Goal: Transaction & Acquisition: Purchase product/service

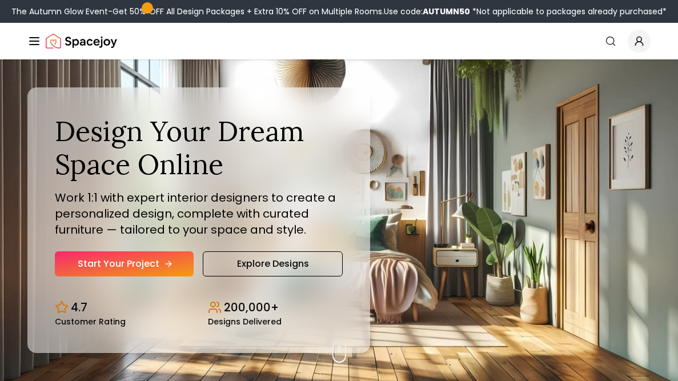
click at [130, 274] on link "Start Your Project" at bounding box center [124, 263] width 139 height 25
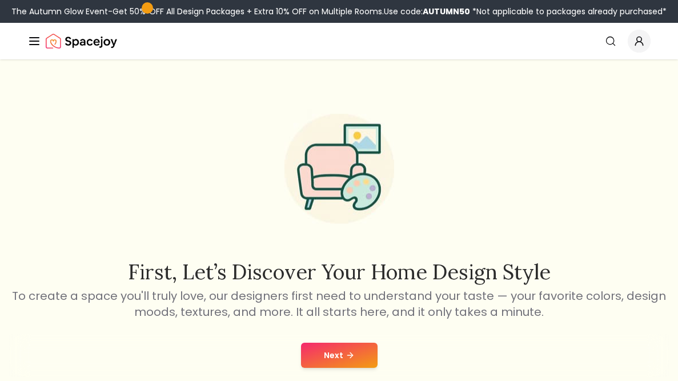
click at [351, 358] on icon at bounding box center [350, 355] width 9 height 9
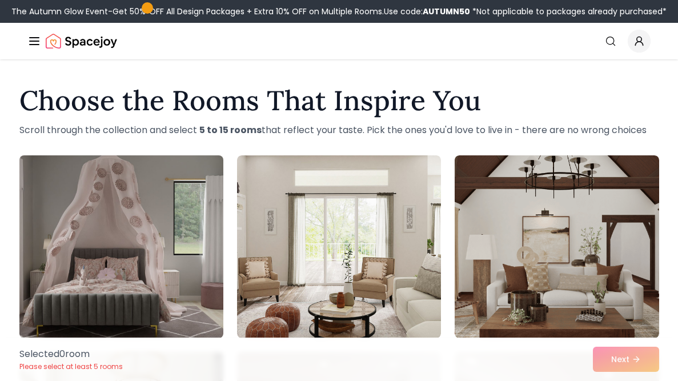
click at [162, 255] on img at bounding box center [121, 247] width 214 height 192
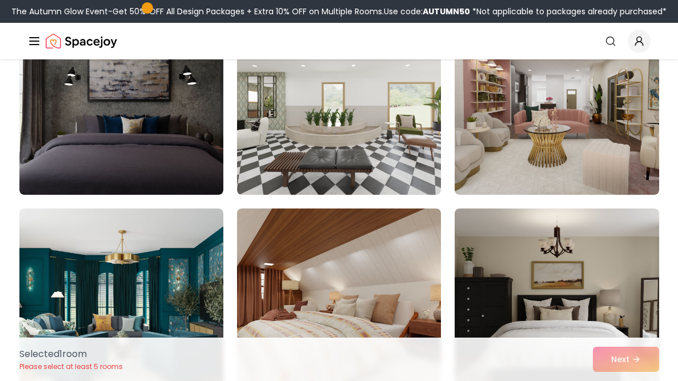
scroll to position [537, 0]
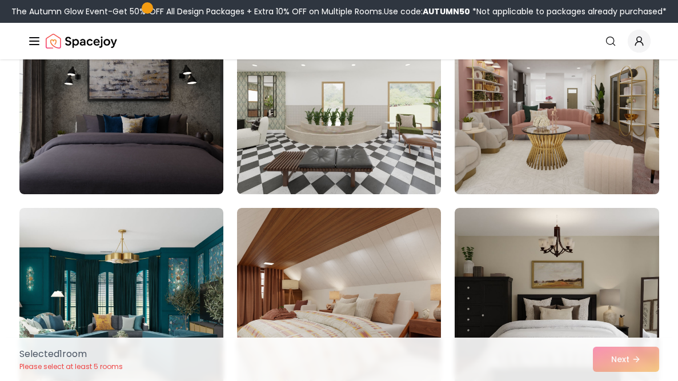
click at [525, 159] on img at bounding box center [556, 103] width 214 height 192
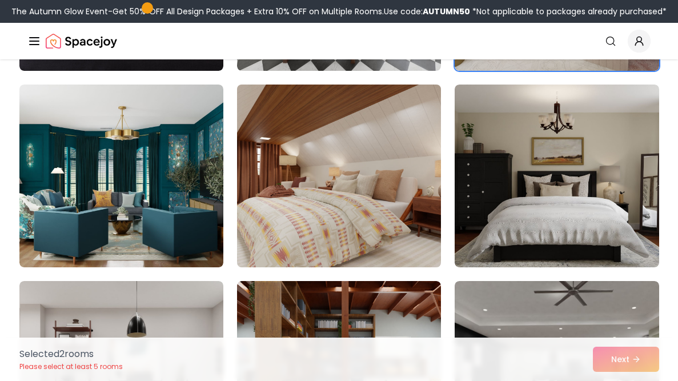
scroll to position [664, 0]
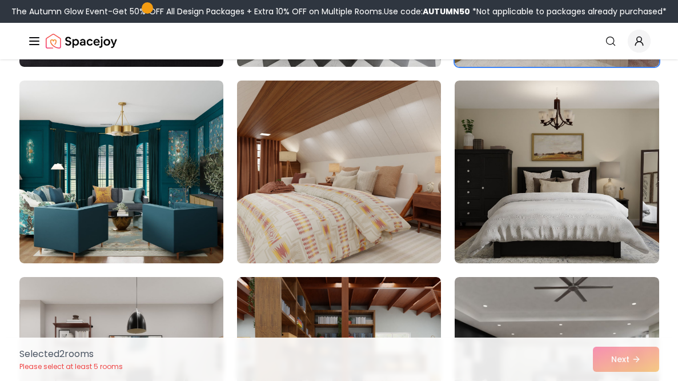
click at [380, 191] on img at bounding box center [339, 172] width 214 height 192
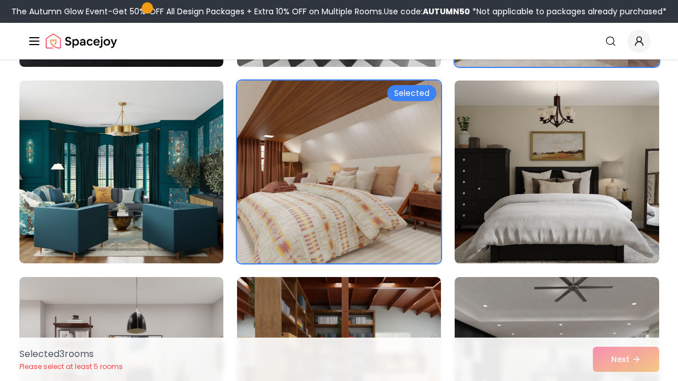
click at [503, 193] on img at bounding box center [556, 172] width 214 height 192
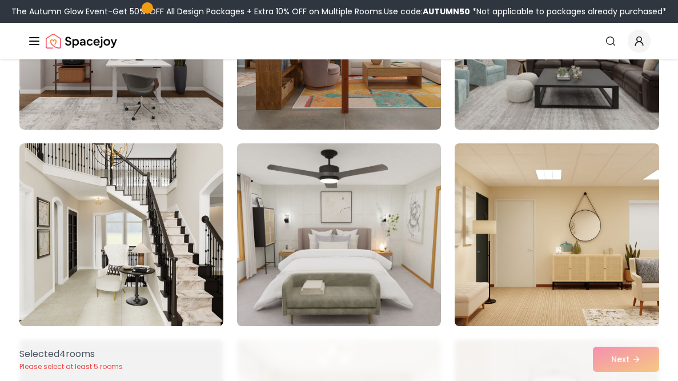
scroll to position [993, 0]
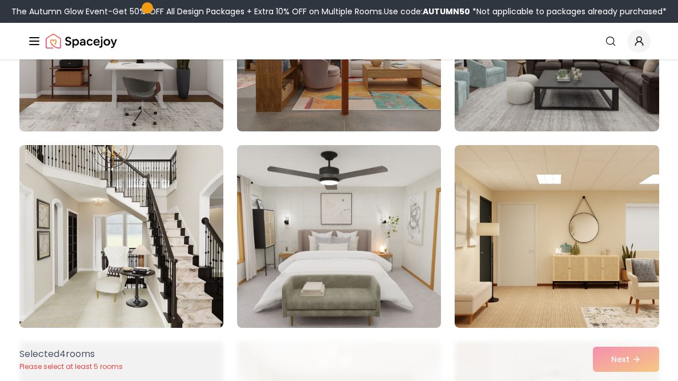
click at [130, 75] on img at bounding box center [121, 40] width 214 height 192
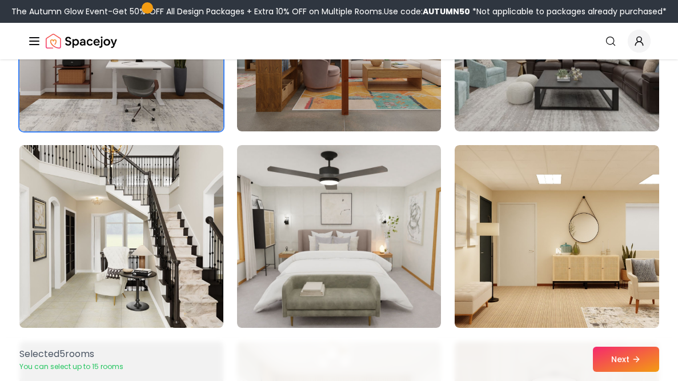
click at [127, 208] on img at bounding box center [121, 236] width 214 height 192
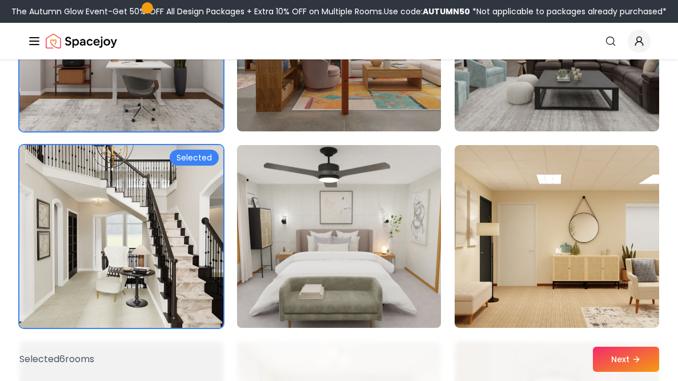
click at [354, 210] on img at bounding box center [339, 236] width 214 height 192
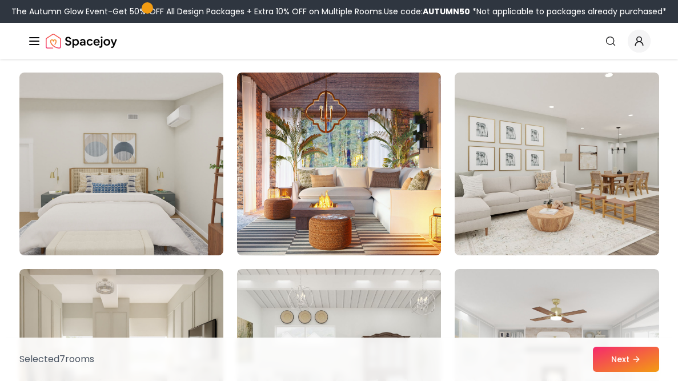
scroll to position [1458, 0]
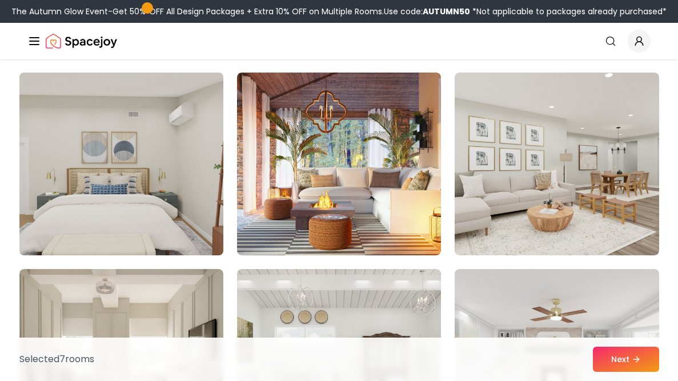
click at [175, 208] on img at bounding box center [121, 164] width 214 height 192
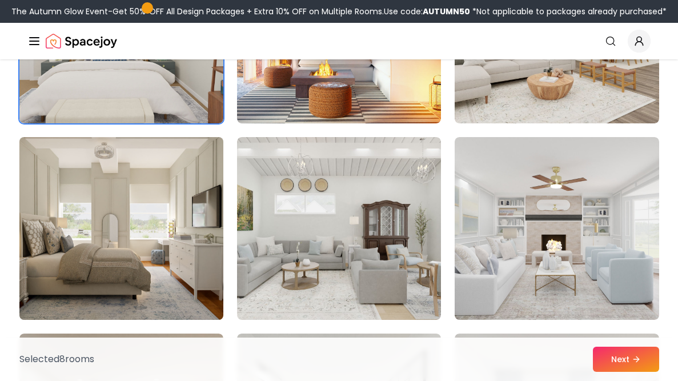
scroll to position [1640, 0]
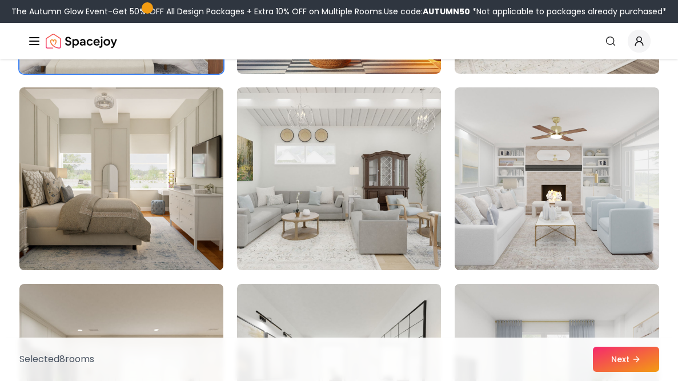
click at [174, 234] on img at bounding box center [121, 179] width 214 height 192
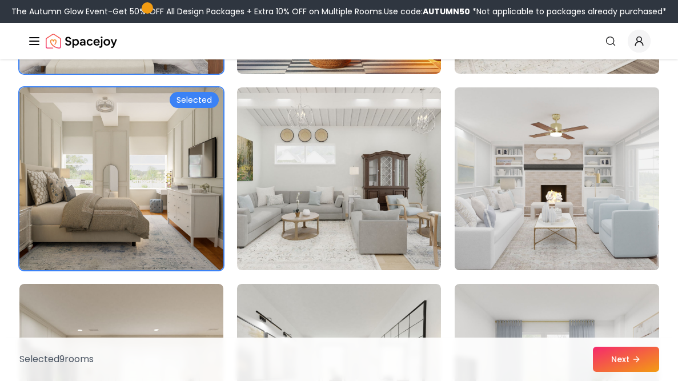
click at [538, 205] on img at bounding box center [556, 179] width 214 height 192
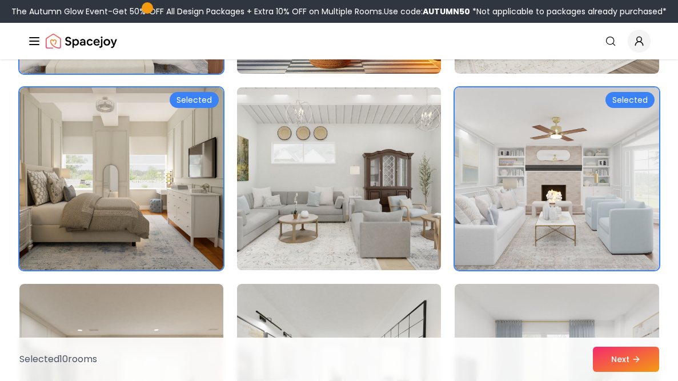
click at [342, 214] on img at bounding box center [339, 179] width 214 height 192
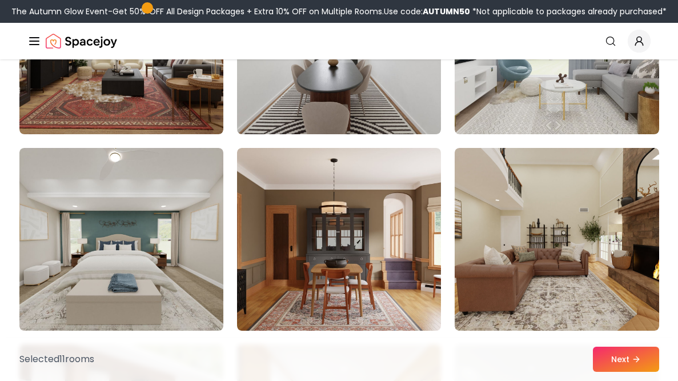
scroll to position [1973, 0]
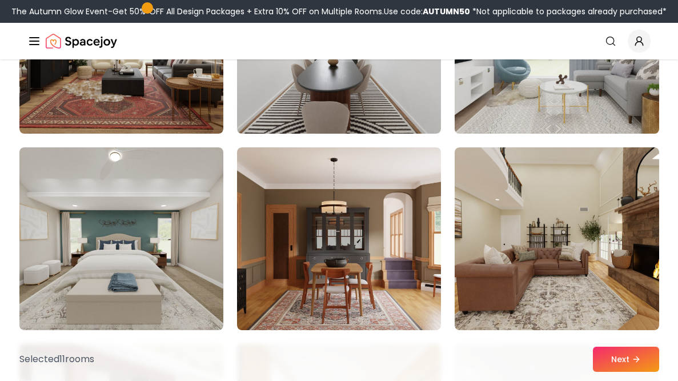
click at [562, 79] on img at bounding box center [556, 42] width 214 height 192
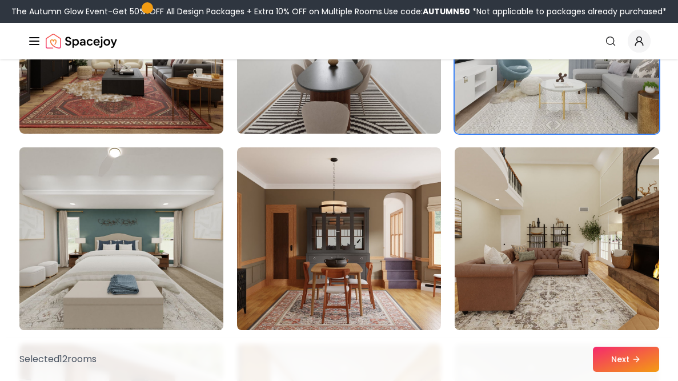
click at [194, 224] on img at bounding box center [121, 239] width 214 height 192
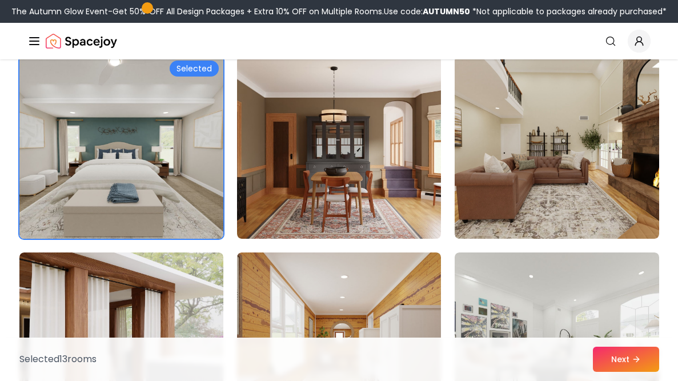
scroll to position [2061, 0]
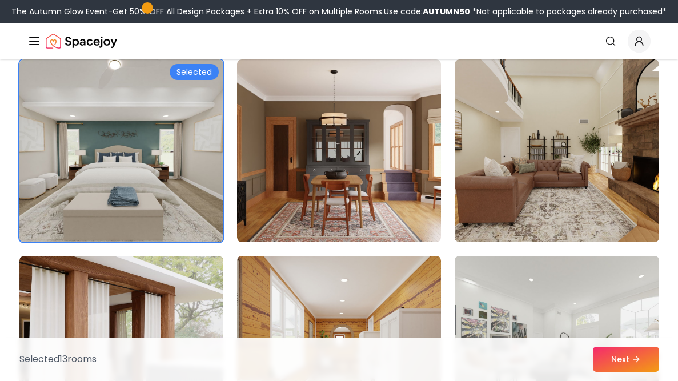
click at [183, 222] on img at bounding box center [121, 151] width 214 height 192
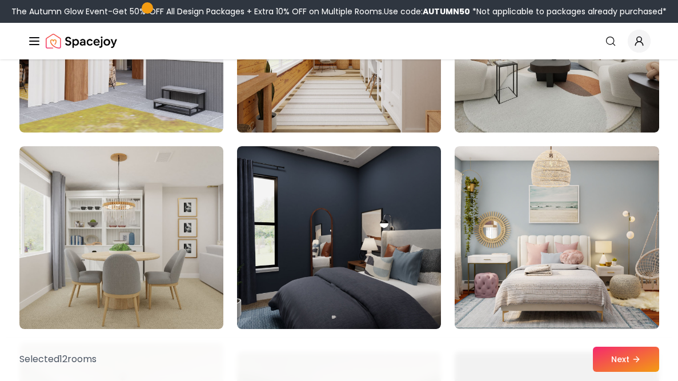
scroll to position [2446, 0]
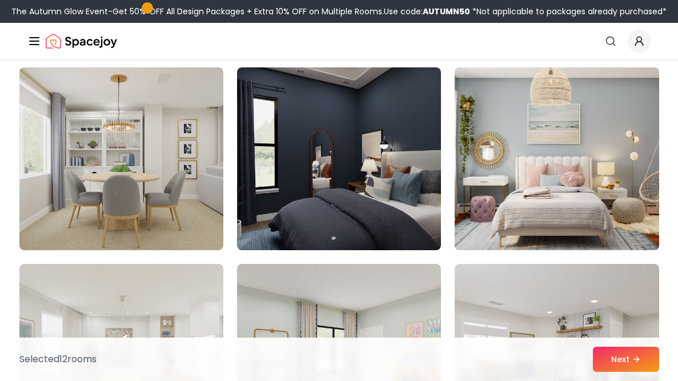
click at [534, 226] on img at bounding box center [556, 159] width 214 height 192
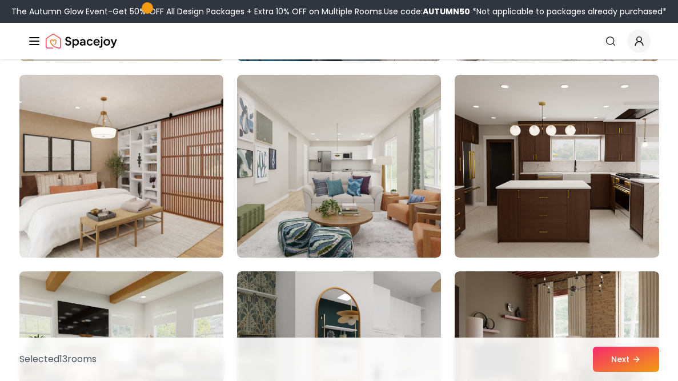
scroll to position [2836, 0]
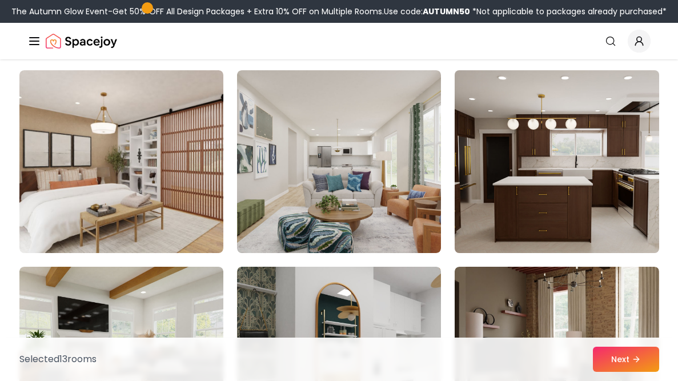
click at [639, 234] on img at bounding box center [556, 162] width 214 height 192
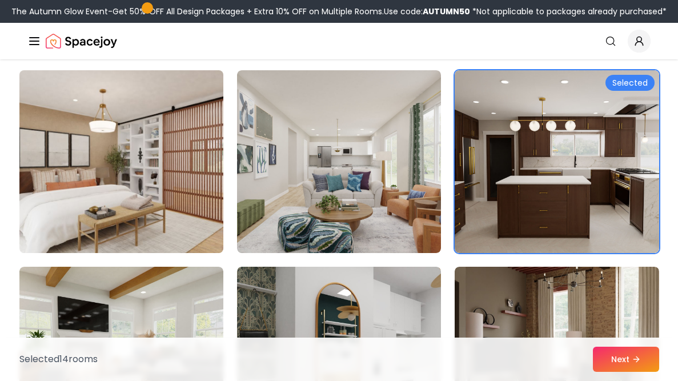
click at [148, 201] on img at bounding box center [121, 162] width 214 height 192
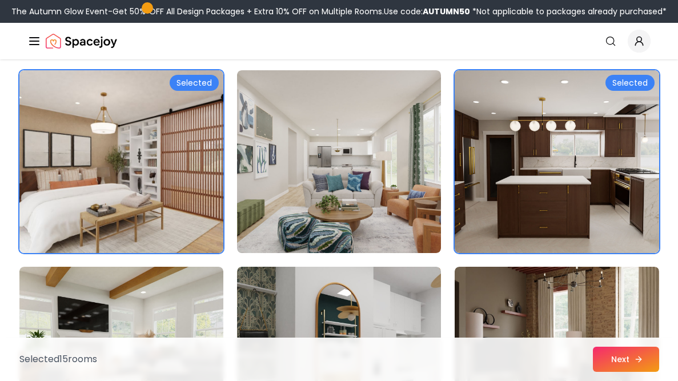
click at [619, 352] on button "Next" at bounding box center [626, 359] width 66 height 25
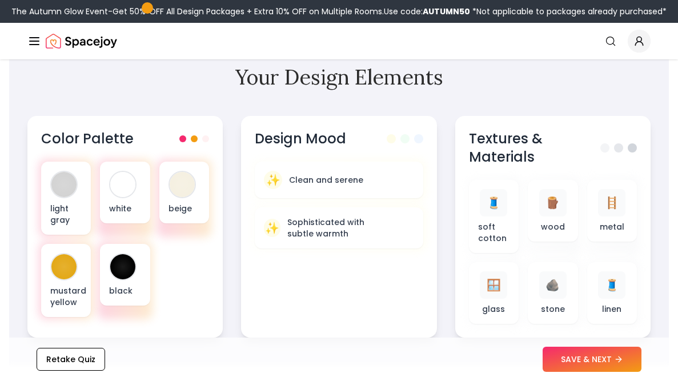
scroll to position [419, 0]
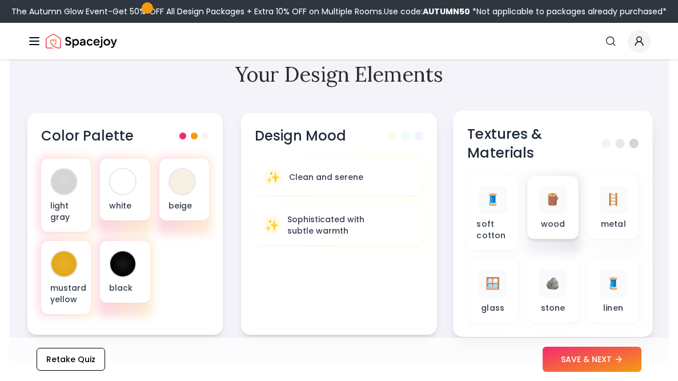
click at [569, 227] on div "🪵 wood" at bounding box center [552, 207] width 51 height 63
click at [496, 218] on p "soft cotton" at bounding box center [492, 229] width 33 height 23
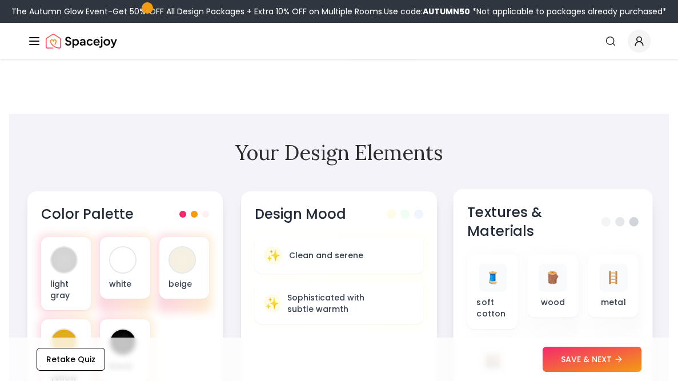
scroll to position [345, 0]
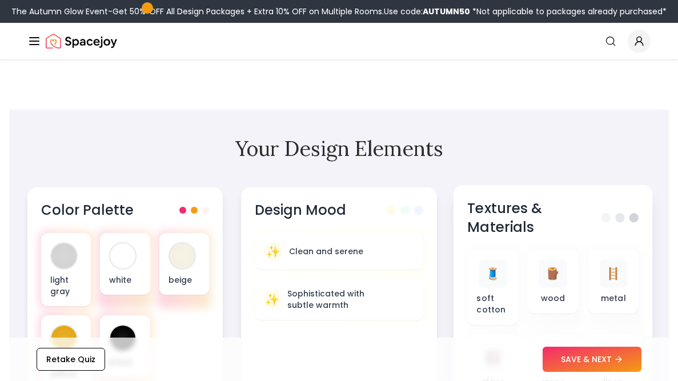
click at [620, 219] on span at bounding box center [619, 217] width 9 height 9
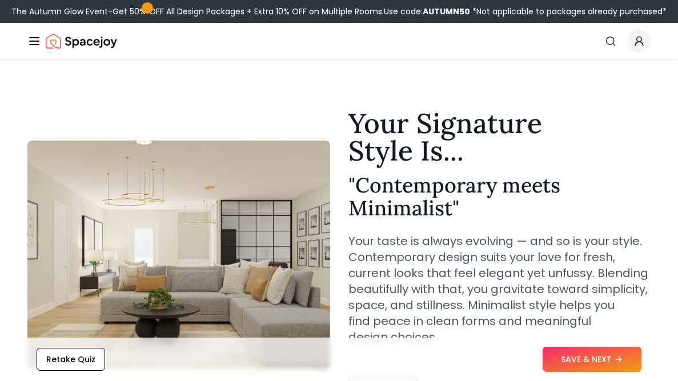
scroll to position [79, 0]
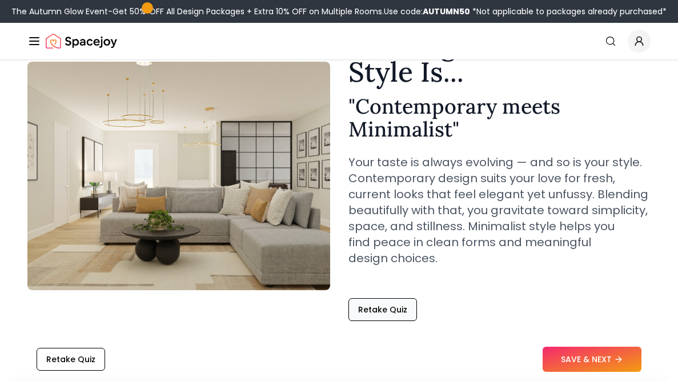
click at [391, 308] on button "Retake Quiz" at bounding box center [382, 309] width 69 height 23
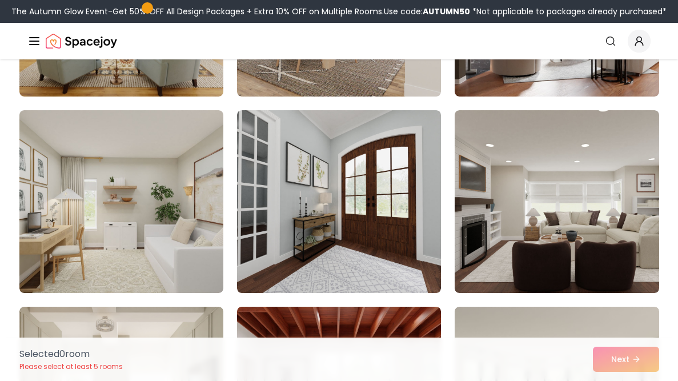
scroll to position [712, 0]
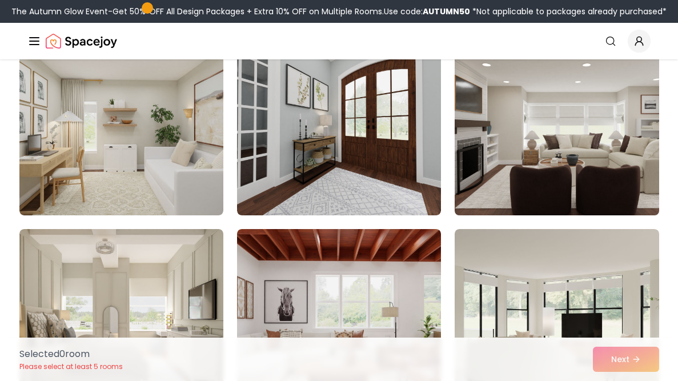
click at [558, 144] on img at bounding box center [556, 124] width 214 height 192
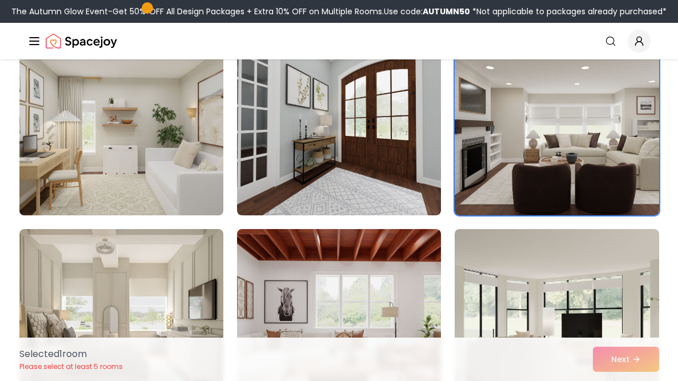
click at [146, 178] on img at bounding box center [121, 124] width 214 height 192
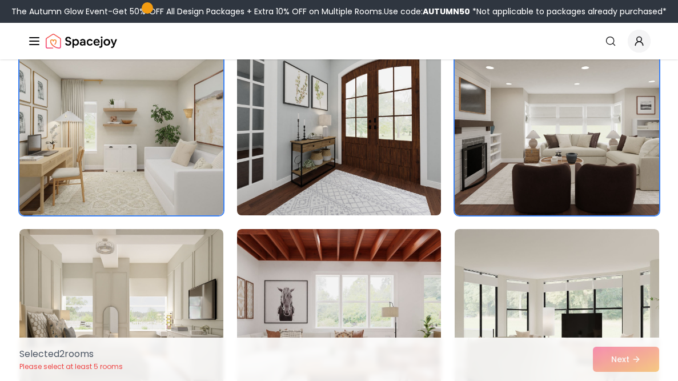
click at [341, 146] on img at bounding box center [339, 124] width 214 height 192
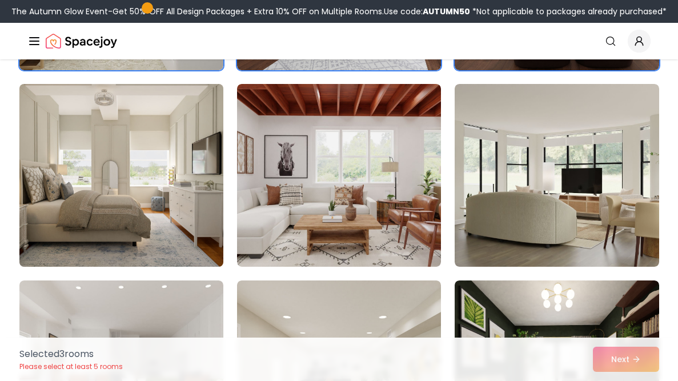
scroll to position [860, 0]
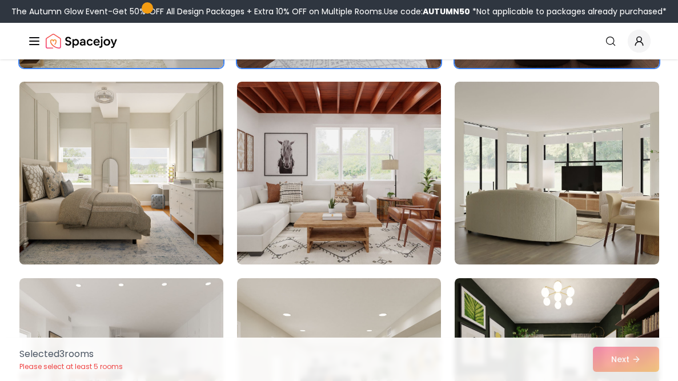
click at [159, 190] on img at bounding box center [121, 173] width 214 height 192
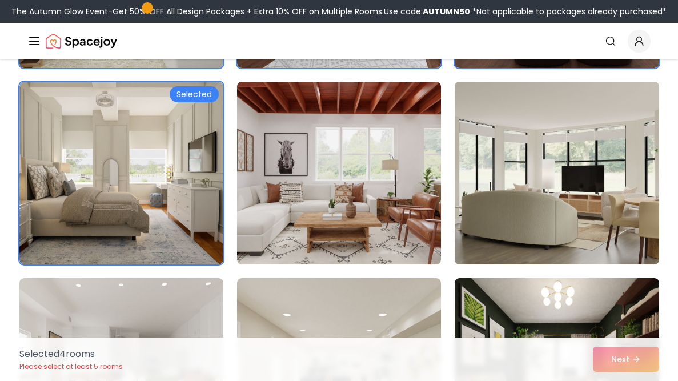
click at [552, 198] on img at bounding box center [556, 173] width 214 height 192
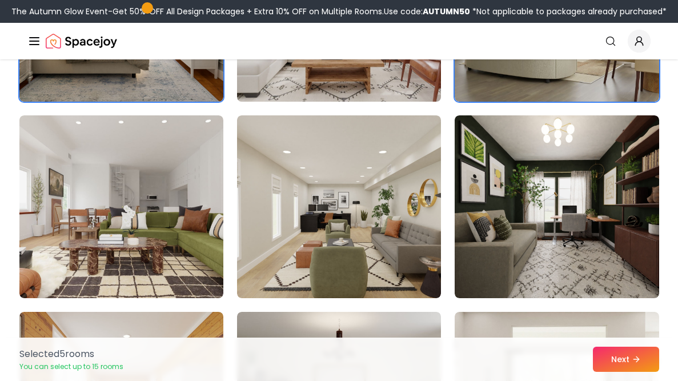
scroll to position [1023, 0]
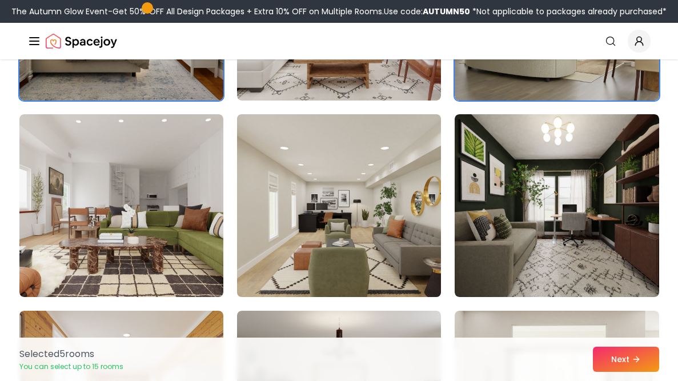
click at [355, 220] on img at bounding box center [339, 206] width 214 height 192
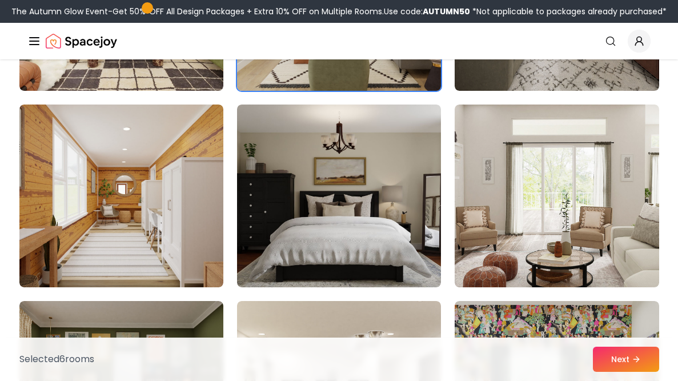
scroll to position [1231, 0]
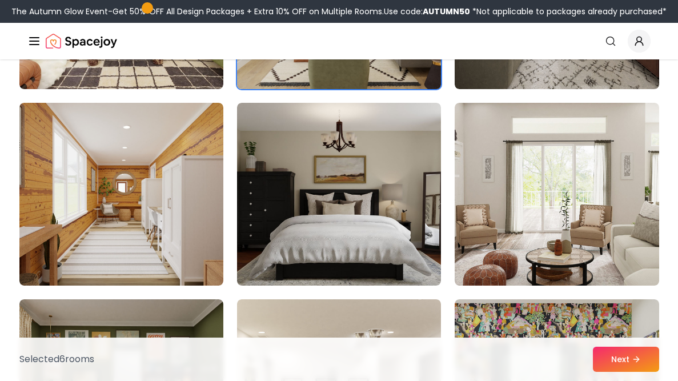
click at [355, 220] on img at bounding box center [339, 194] width 204 height 183
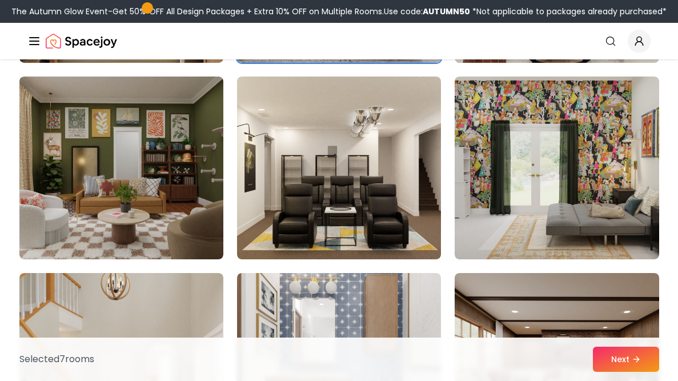
scroll to position [1453, 0]
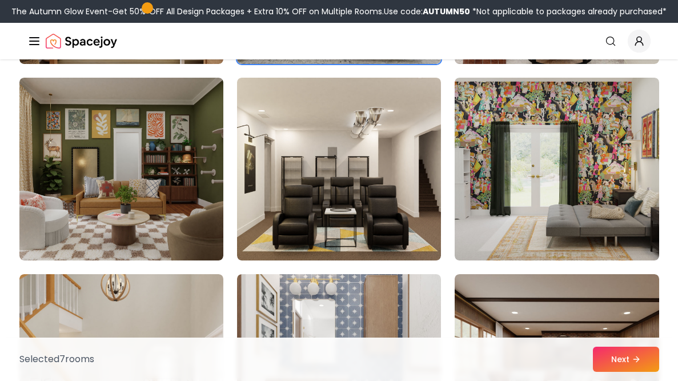
click at [355, 220] on img at bounding box center [339, 169] width 204 height 183
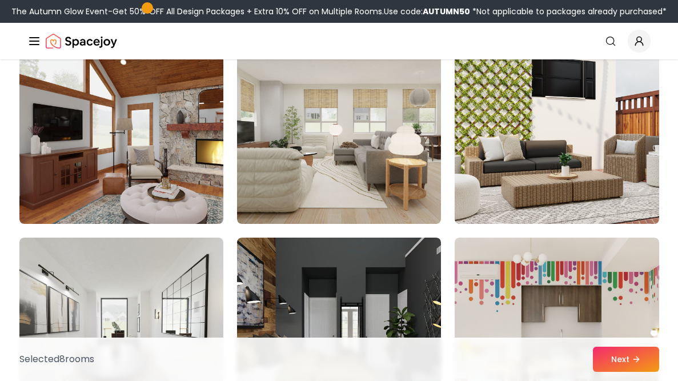
scroll to position [1882, 0]
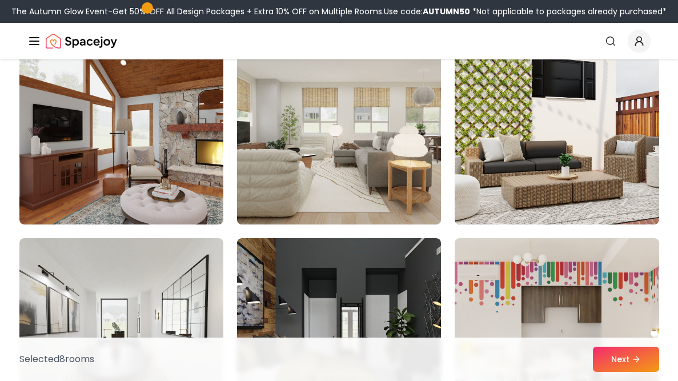
click at [389, 190] on img at bounding box center [339, 133] width 214 height 192
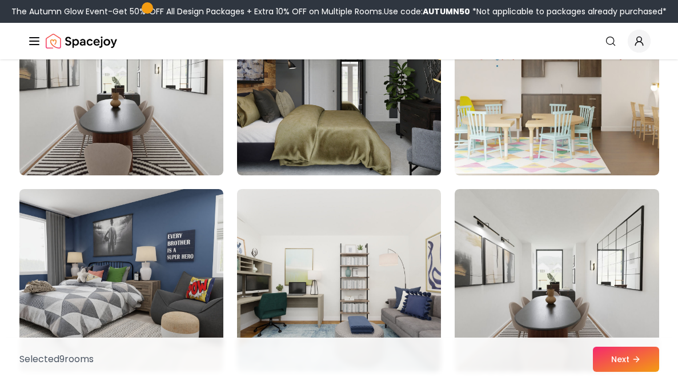
scroll to position [2125, 0]
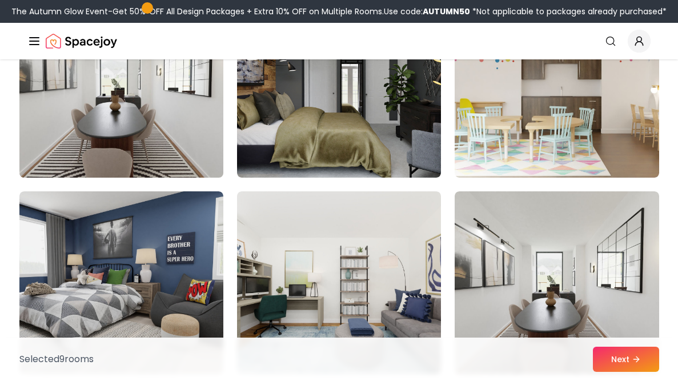
click at [171, 164] on img at bounding box center [121, 86] width 214 height 192
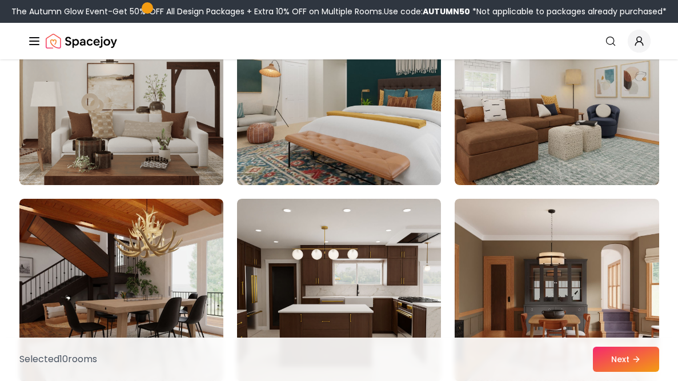
scroll to position [2806, 0]
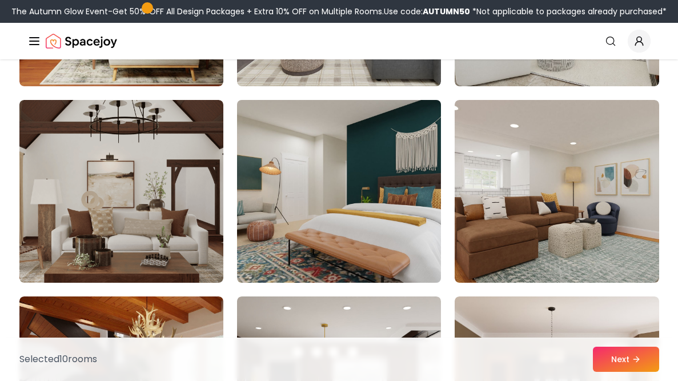
click at [370, 236] on img at bounding box center [339, 191] width 214 height 192
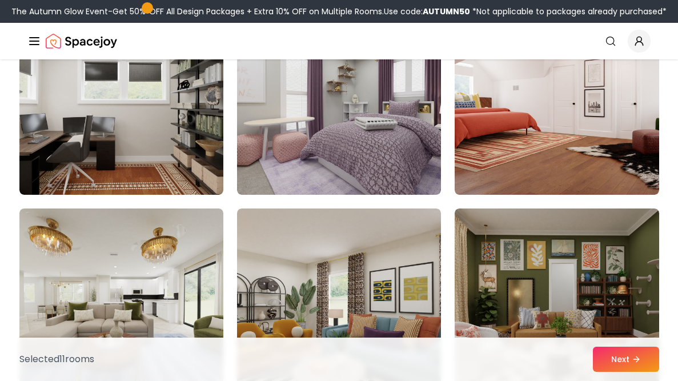
scroll to position [3484, 0]
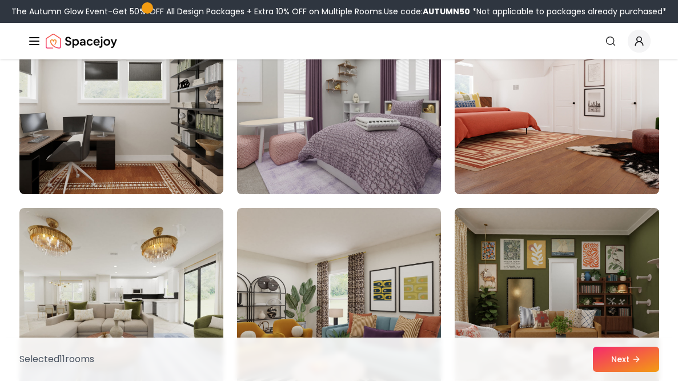
click at [411, 157] on img at bounding box center [339, 103] width 214 height 192
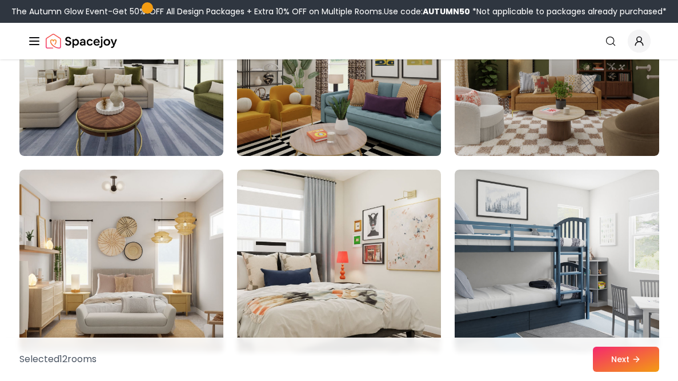
scroll to position [3866, 0]
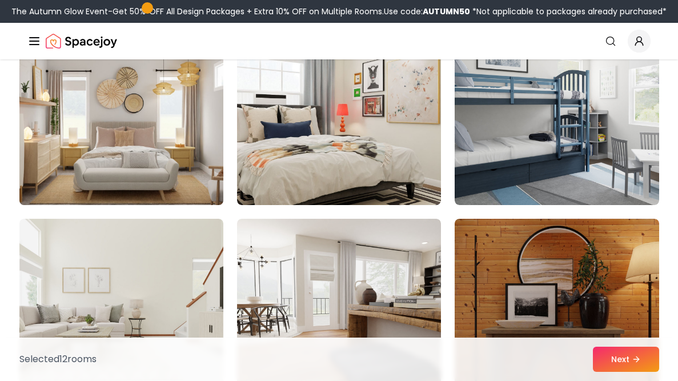
click at [142, 150] on img at bounding box center [121, 114] width 214 height 192
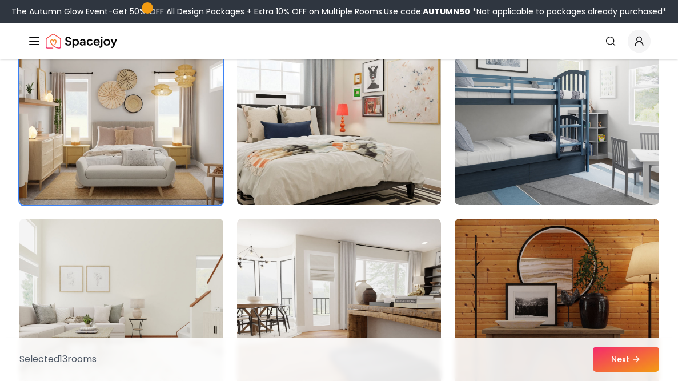
click at [166, 268] on img at bounding box center [121, 310] width 214 height 192
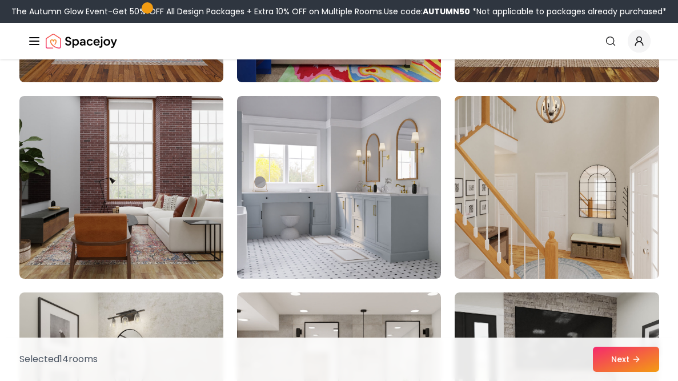
scroll to position [4786, 0]
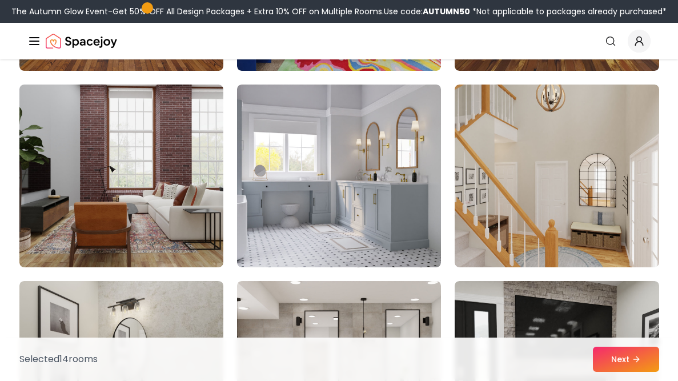
click at [344, 250] on img at bounding box center [339, 176] width 204 height 183
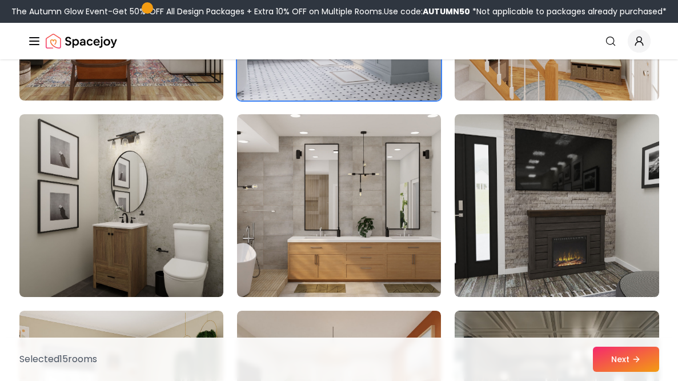
scroll to position [4975, 0]
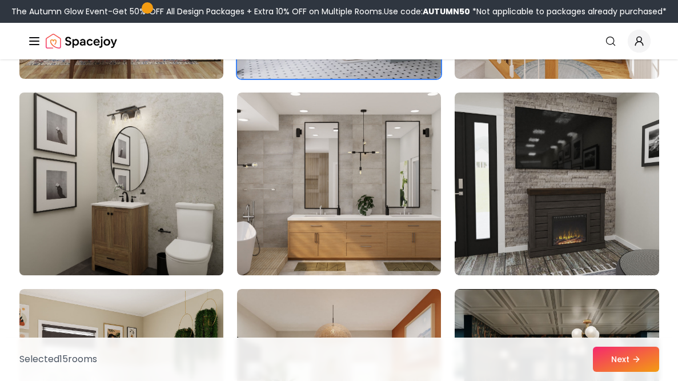
click at [125, 222] on img at bounding box center [121, 184] width 214 height 192
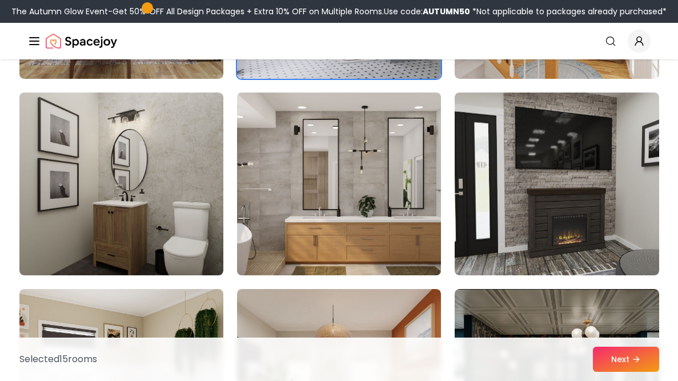
click at [336, 230] on img at bounding box center [339, 184] width 214 height 192
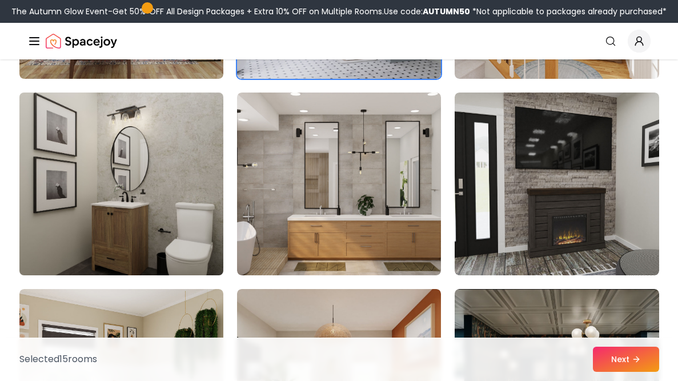
click at [191, 181] on img at bounding box center [121, 184] width 214 height 192
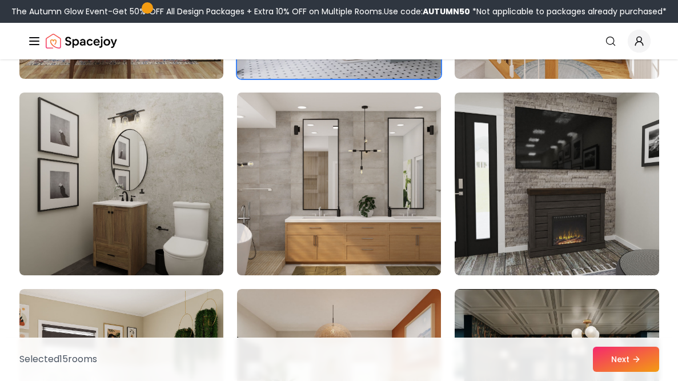
click at [353, 211] on img at bounding box center [339, 184] width 214 height 192
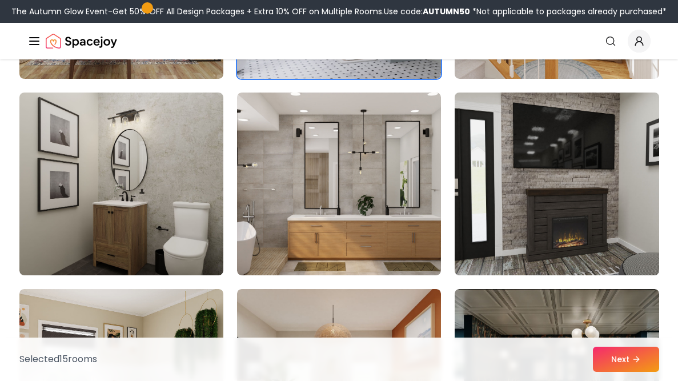
click at [513, 184] on img at bounding box center [556, 184] width 214 height 192
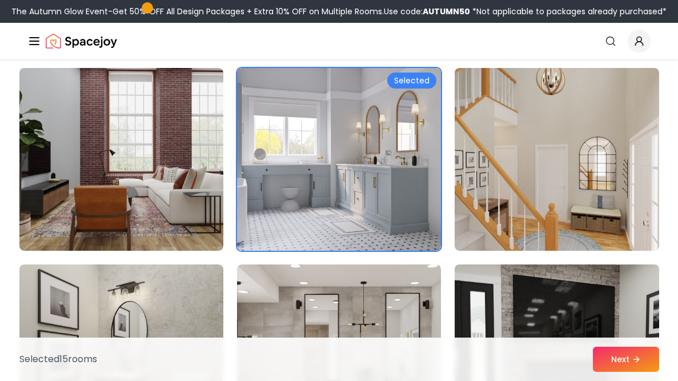
scroll to position [4802, 0]
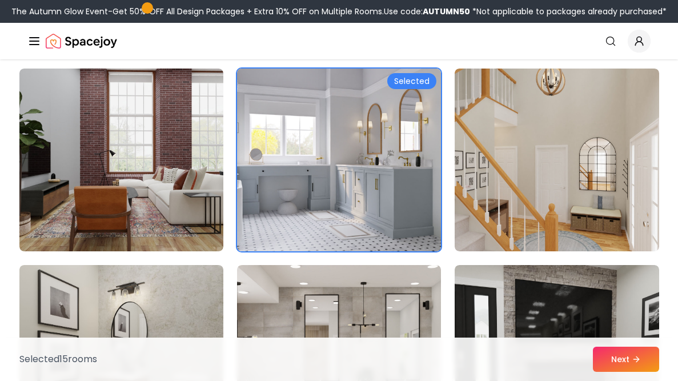
click at [367, 184] on img at bounding box center [339, 160] width 214 height 192
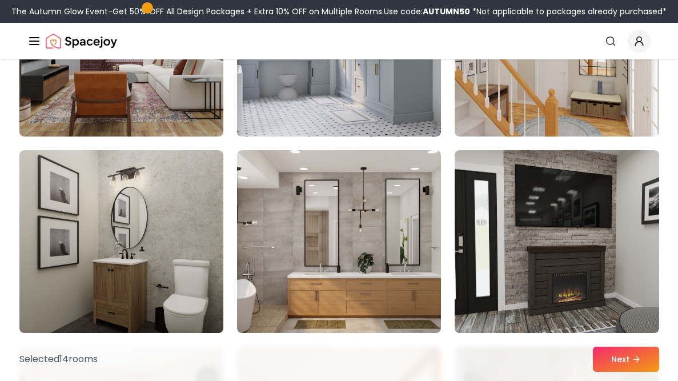
scroll to position [4918, 0]
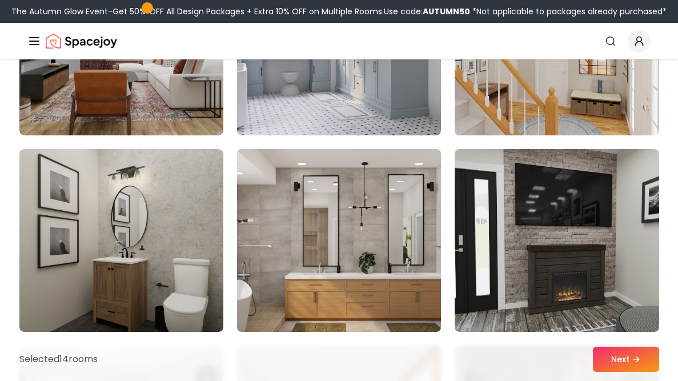
click at [366, 195] on img at bounding box center [339, 240] width 214 height 192
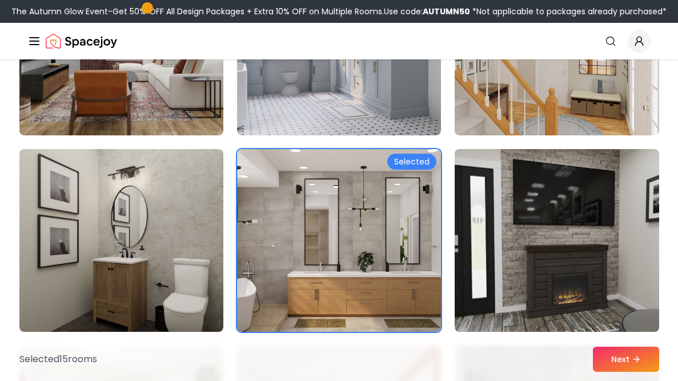
click at [511, 187] on img at bounding box center [556, 240] width 214 height 192
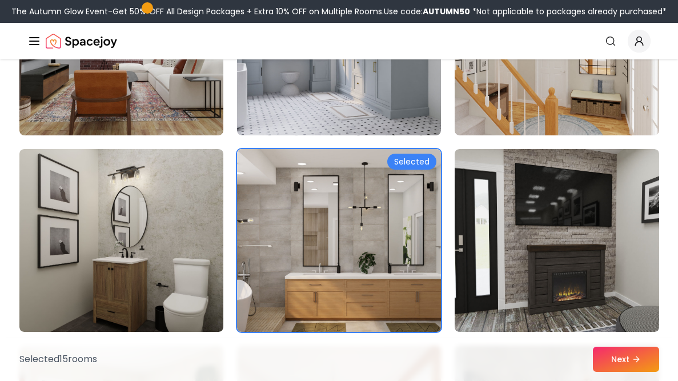
click at [390, 211] on img at bounding box center [339, 240] width 214 height 192
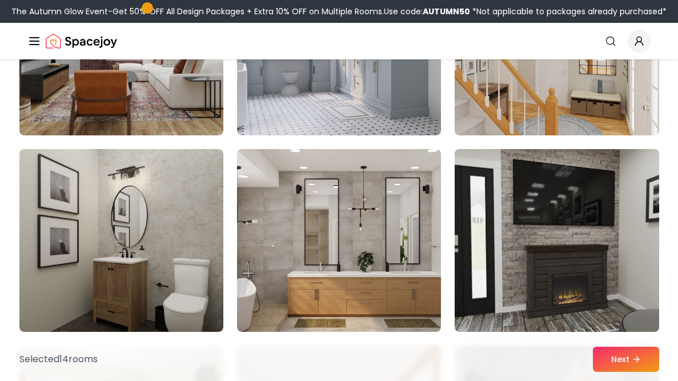
click at [583, 213] on img at bounding box center [556, 240] width 214 height 192
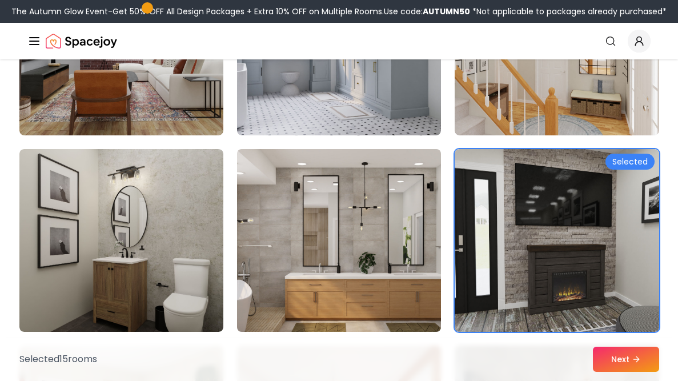
click at [340, 264] on img at bounding box center [339, 240] width 214 height 192
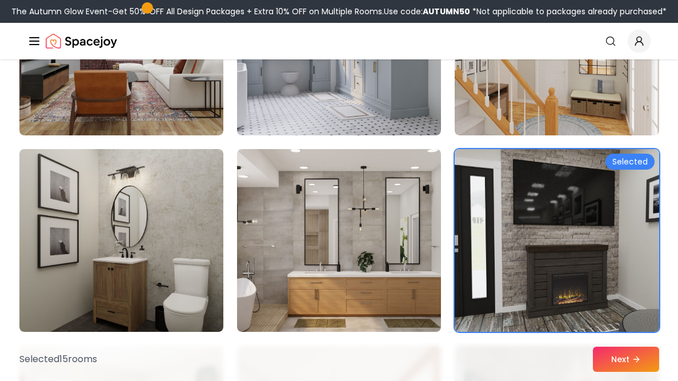
click at [588, 264] on img at bounding box center [556, 240] width 214 height 192
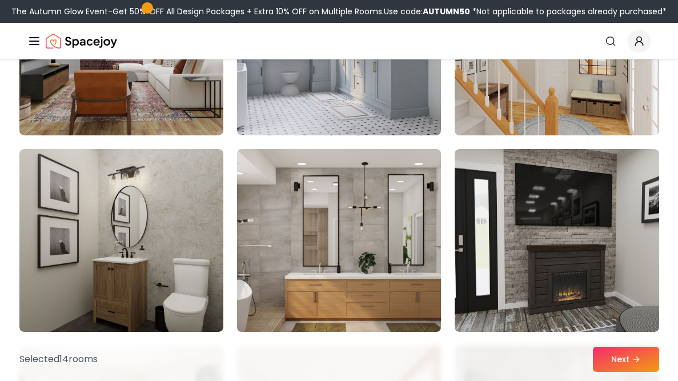
click at [356, 267] on img at bounding box center [339, 240] width 214 height 192
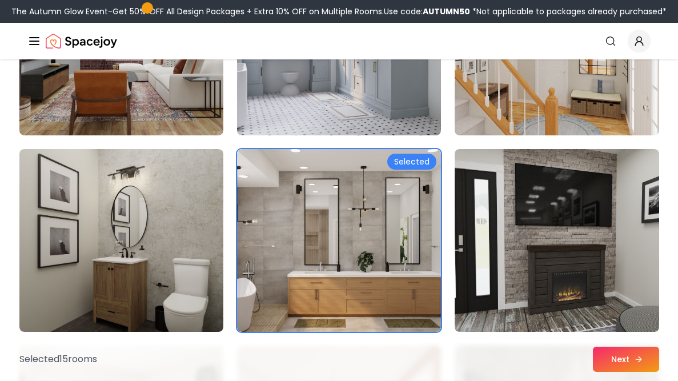
click at [641, 370] on button "Next" at bounding box center [626, 359] width 66 height 25
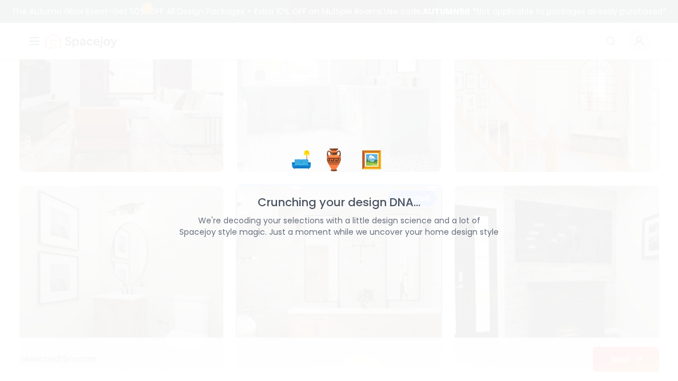
scroll to position [4954, 0]
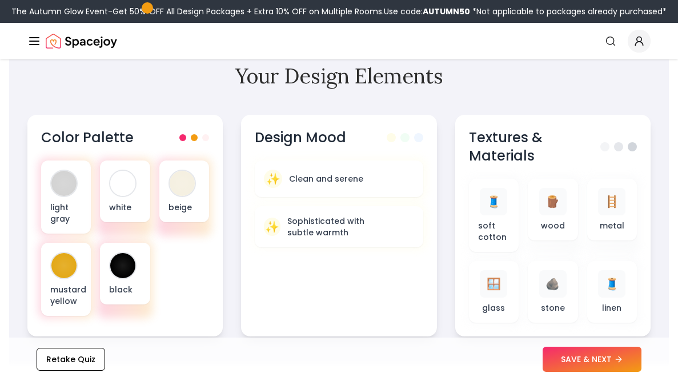
scroll to position [484, 0]
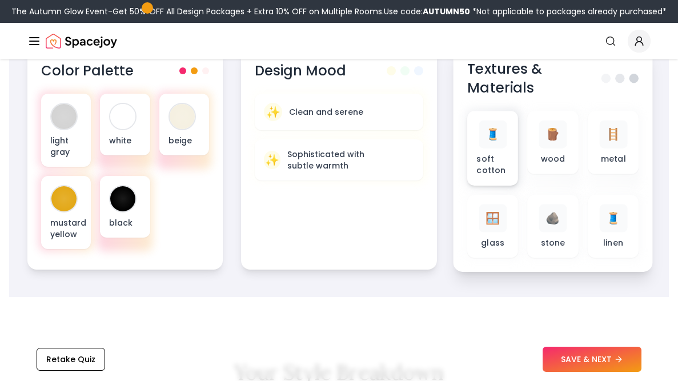
click at [486, 137] on span "🧵" at bounding box center [492, 134] width 15 height 17
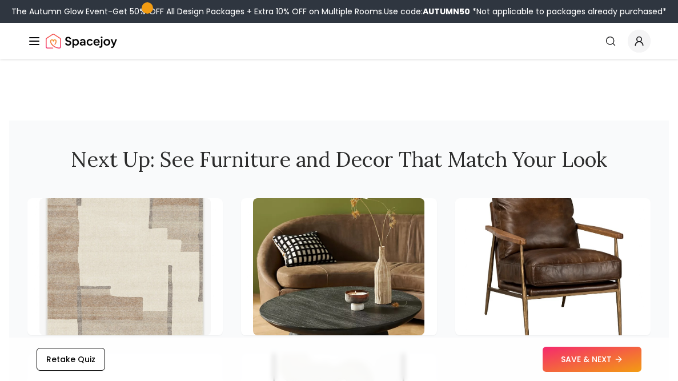
scroll to position [1556, 0]
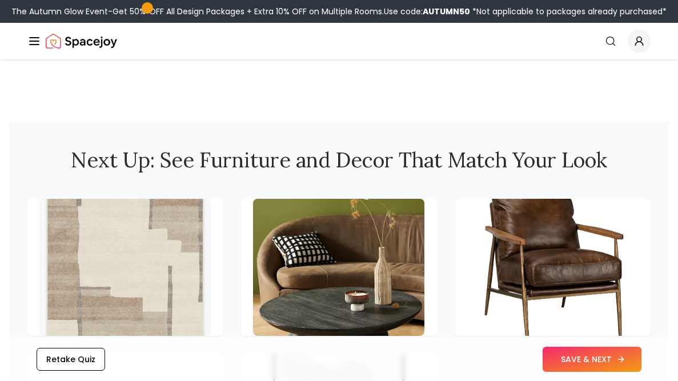
click at [587, 368] on button "SAVE & NEXT" at bounding box center [592, 359] width 99 height 25
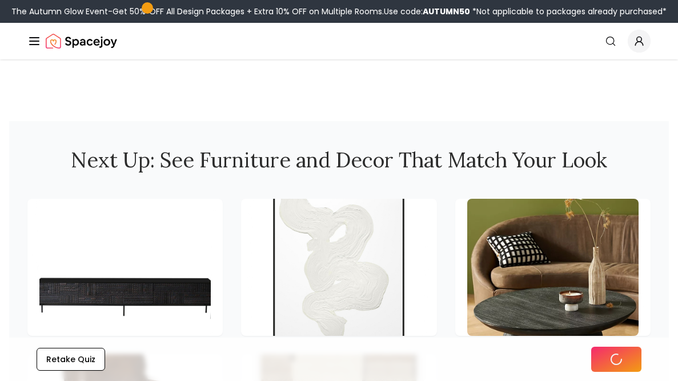
scroll to position [1540, 0]
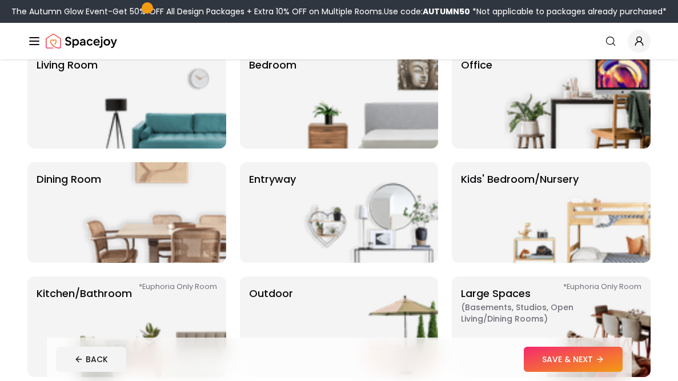
scroll to position [113, 0]
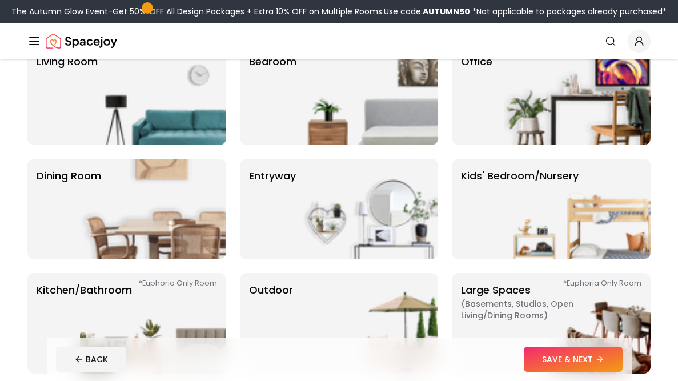
click at [519, 199] on img at bounding box center [577, 209] width 146 height 101
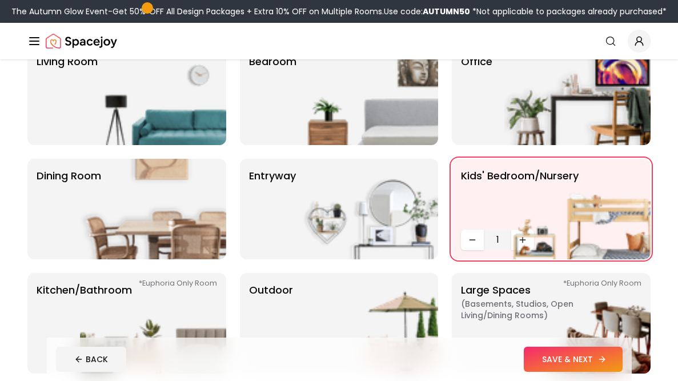
click at [604, 359] on icon at bounding box center [601, 359] width 5 height 0
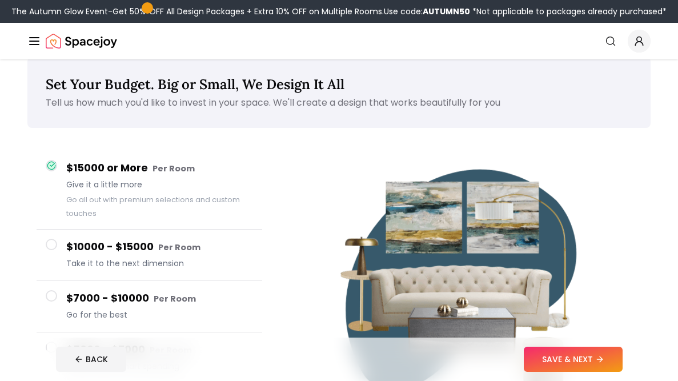
scroll to position [429, 0]
